Goal: Transaction & Acquisition: Purchase product/service

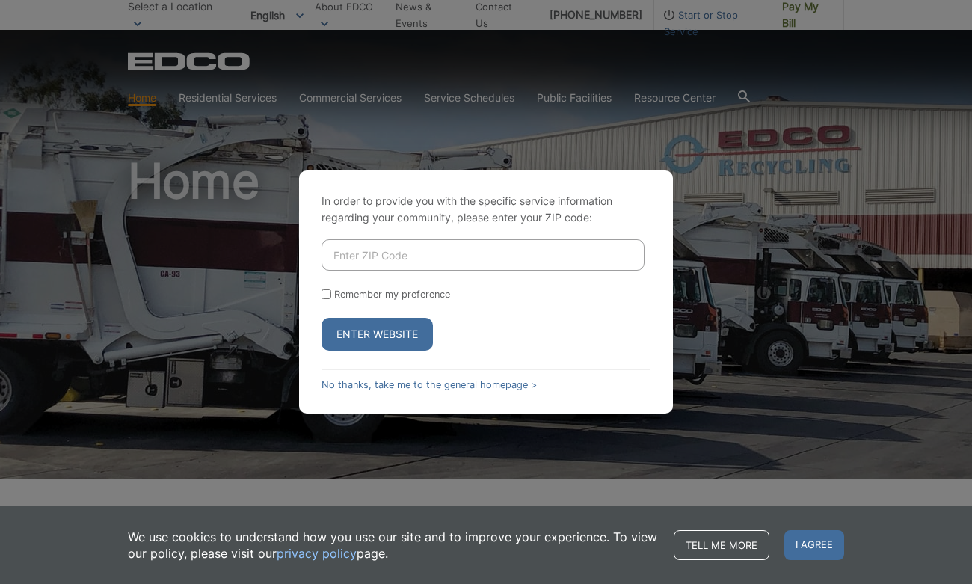
drag, startPoint x: 333, startPoint y: 254, endPoint x: 896, endPoint y: 310, distance: 565.9
click at [896, 310] on div "In order to provide you with the specific service information regarding your co…" at bounding box center [486, 292] width 972 height 584
type input "92082"
click at [322, 318] on button "Enter Website" at bounding box center [377, 334] width 111 height 33
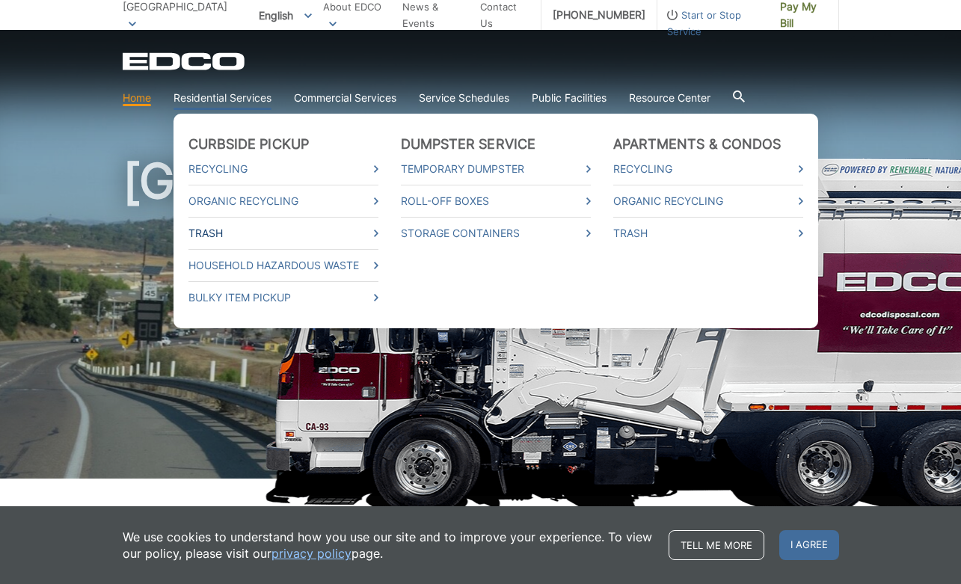
click at [214, 235] on link "Trash" at bounding box center [283, 233] width 190 height 16
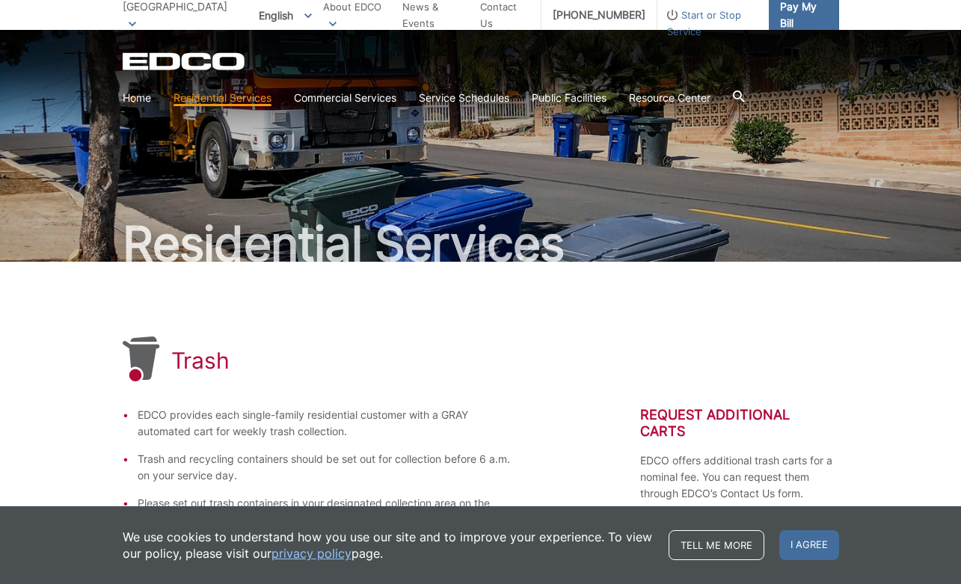
click at [805, 13] on span "Pay My Bill" at bounding box center [803, 15] width 47 height 33
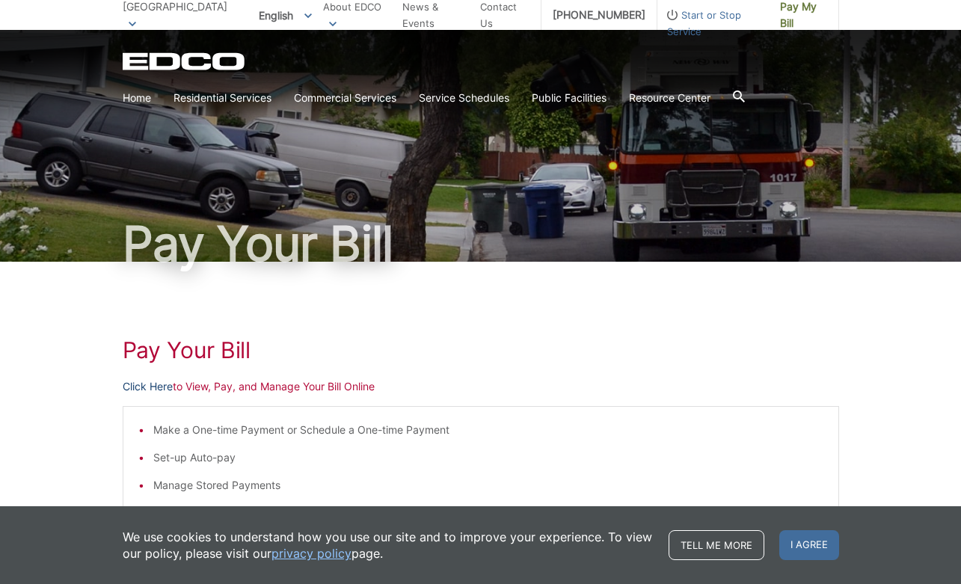
click at [157, 384] on link "Click Here" at bounding box center [148, 386] width 50 height 16
